Goal: Task Accomplishment & Management: Use online tool/utility

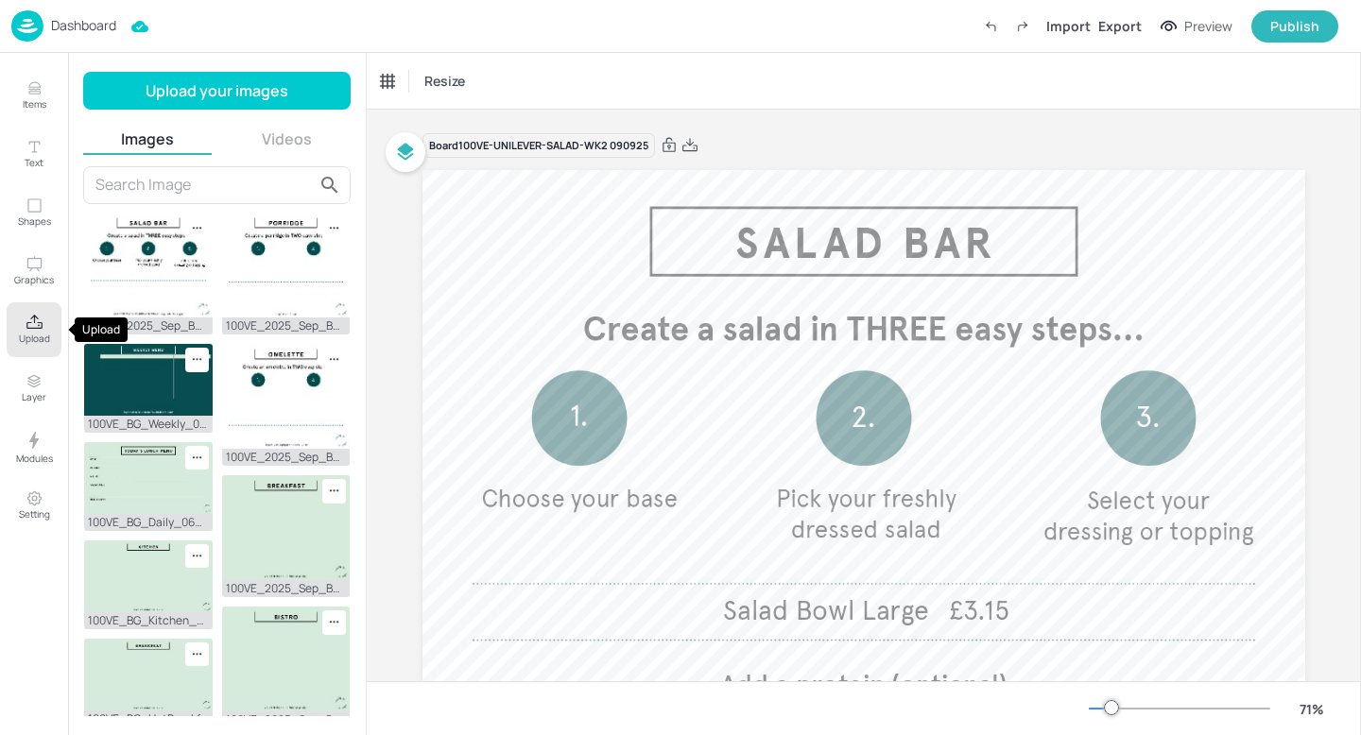
click at [24, 314] on button "Upload" at bounding box center [34, 329] width 55 height 55
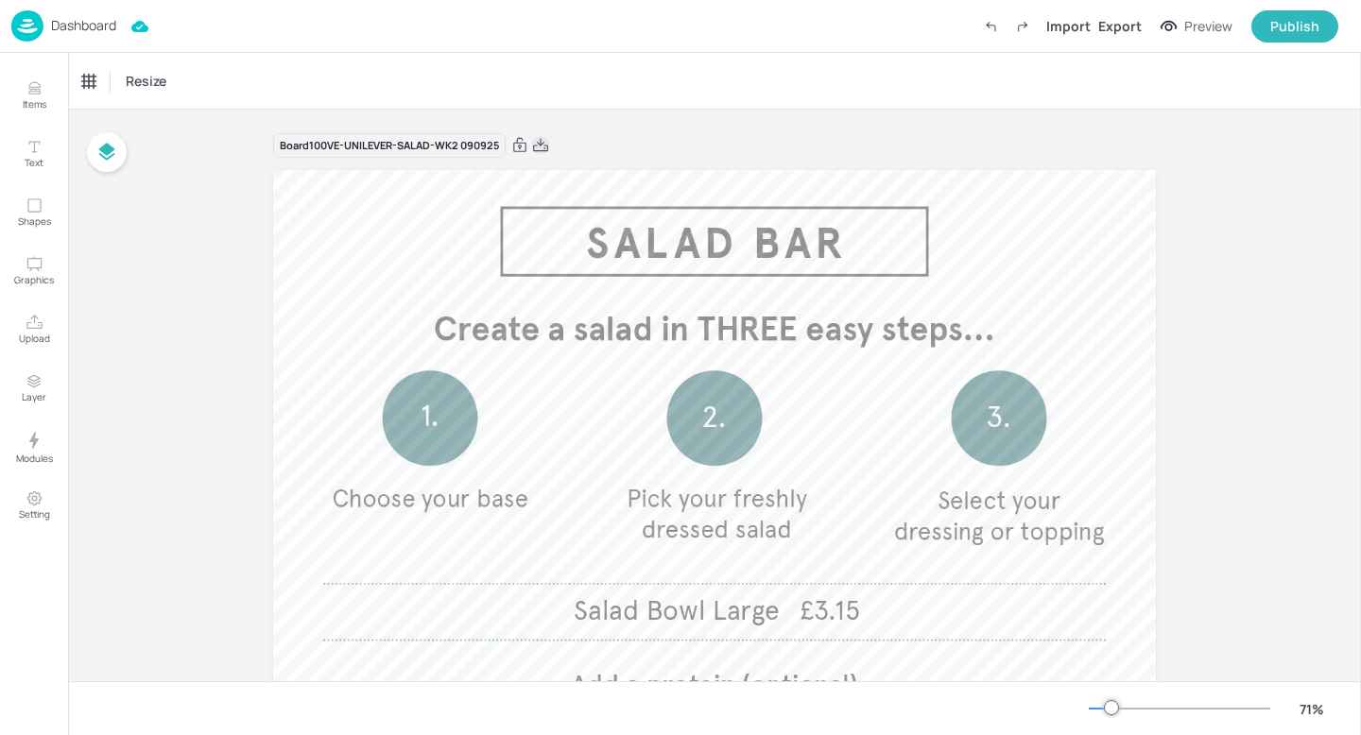
click at [538, 150] on icon at bounding box center [540, 144] width 15 height 13
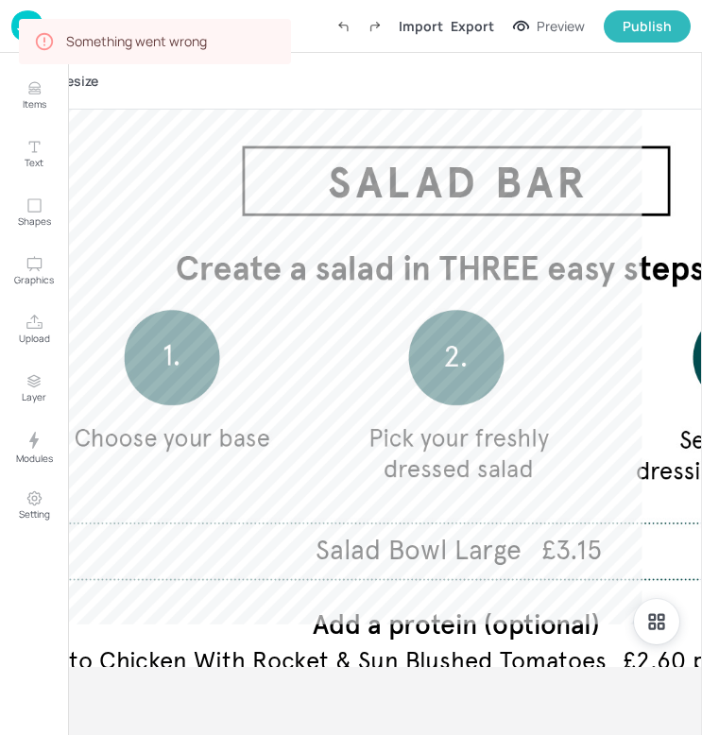
click at [239, 81] on div "Resize" at bounding box center [351, 81] width 702 height 56
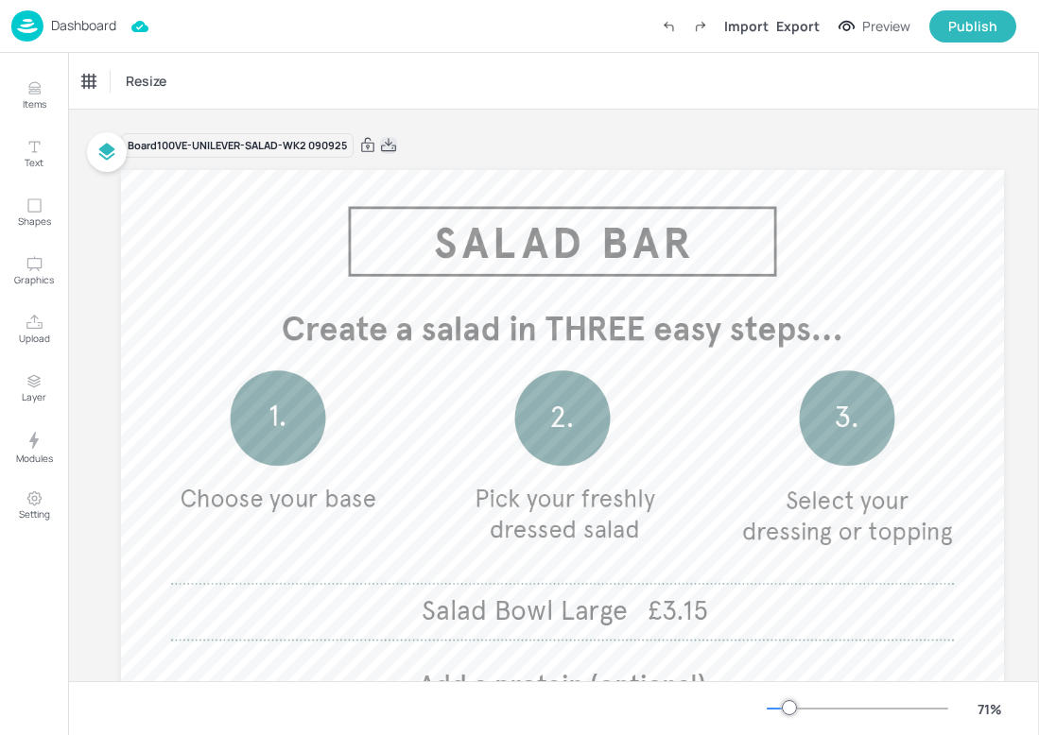
click at [392, 143] on icon at bounding box center [388, 145] width 17 height 19
click at [394, 147] on icon at bounding box center [388, 145] width 17 height 19
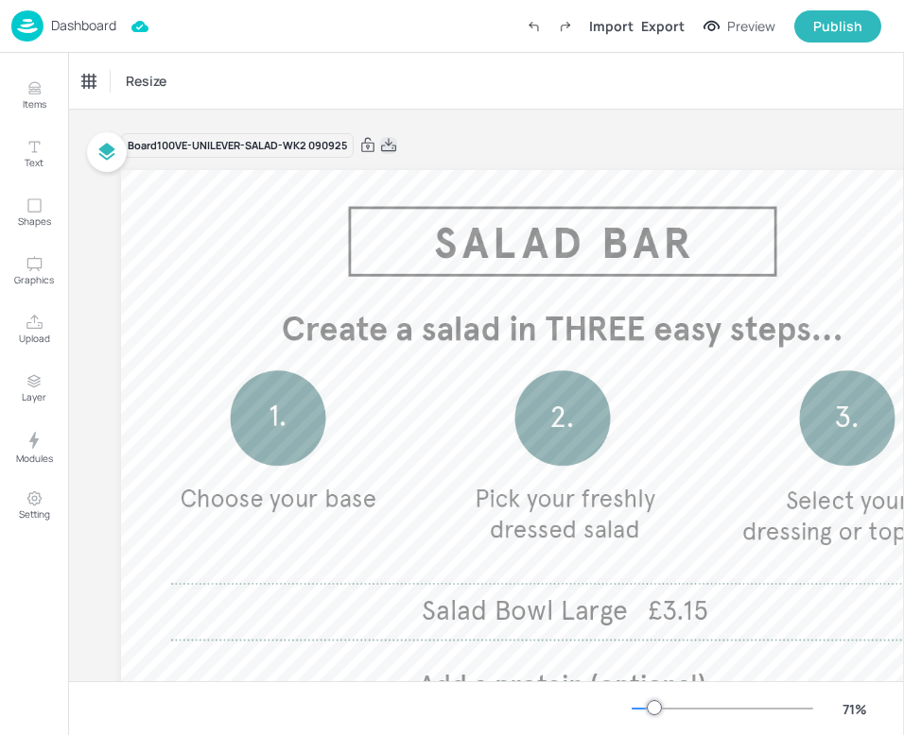
click at [387, 146] on icon at bounding box center [388, 145] width 17 height 19
